Goal: Information Seeking & Learning: Learn about a topic

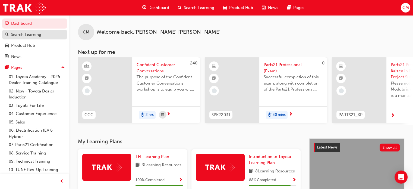
click at [37, 33] on div "Search Learning" at bounding box center [26, 34] width 30 height 6
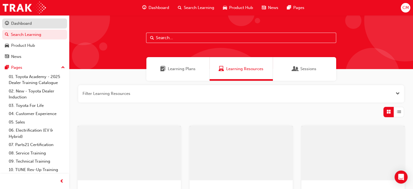
click at [34, 24] on div "Dashboard" at bounding box center [34, 23] width 59 height 7
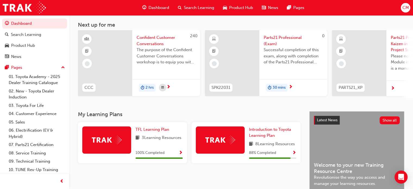
scroll to position [0, 293]
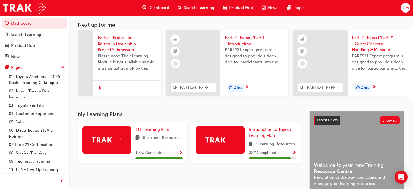
click at [79, 97] on div "PARTS21_KP Parts21 Professional Kaizen in Dealership Project Submission Please …" at bounding box center [100, 64] width 122 height 68
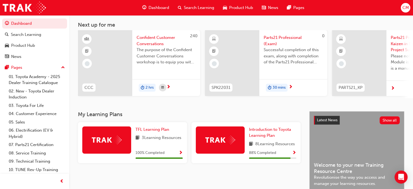
click at [290, 37] on span "Parts21 Professional (Exam)" at bounding box center [292, 40] width 59 height 12
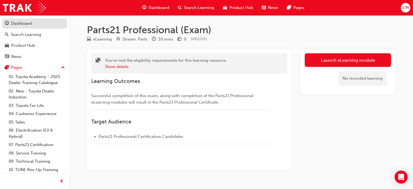
click at [20, 24] on div "Dashboard" at bounding box center [21, 23] width 21 height 6
